Goal: Task Accomplishment & Management: Use online tool/utility

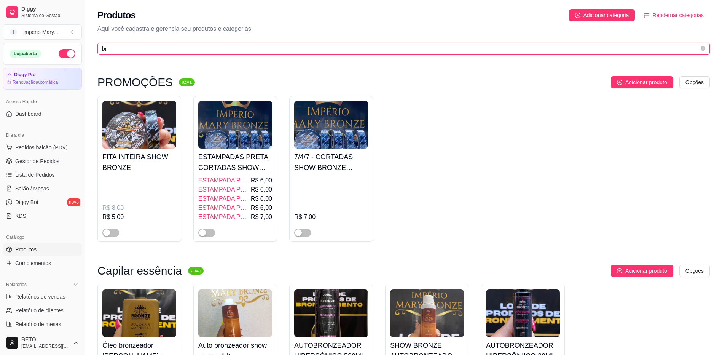
type input "b"
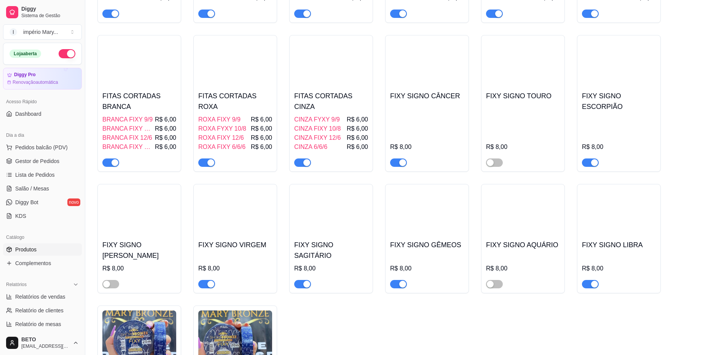
scroll to position [14542, 0]
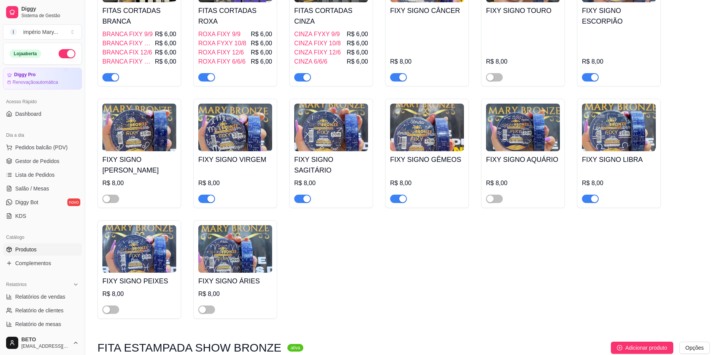
click at [398, 208] on div "FIXY SIGNO GÊMEOS R$ 8,00" at bounding box center [427, 153] width 84 height 109
click at [301, 81] on span "button" at bounding box center [302, 77] width 17 height 8
click at [210, 81] on div "button" at bounding box center [210, 77] width 7 height 7
click at [305, 81] on span "button" at bounding box center [302, 77] width 17 height 8
click at [206, 81] on button "button" at bounding box center [206, 77] width 17 height 8
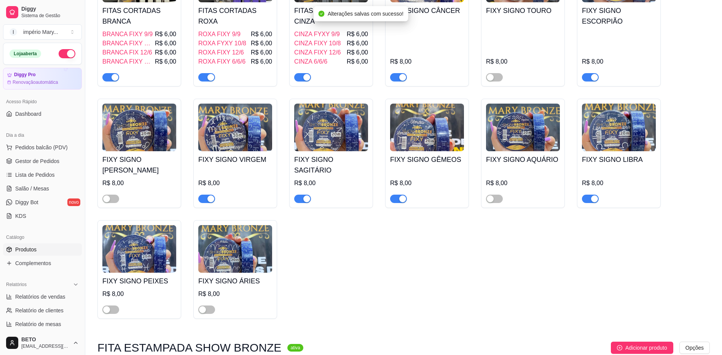
click at [393, 81] on span "button" at bounding box center [398, 77] width 17 height 8
click at [584, 81] on span "button" at bounding box center [590, 77] width 17 height 8
click at [208, 202] on div "button" at bounding box center [210, 198] width 7 height 7
click at [298, 203] on div at bounding box center [302, 198] width 17 height 9
